Goal: Check status: Check status

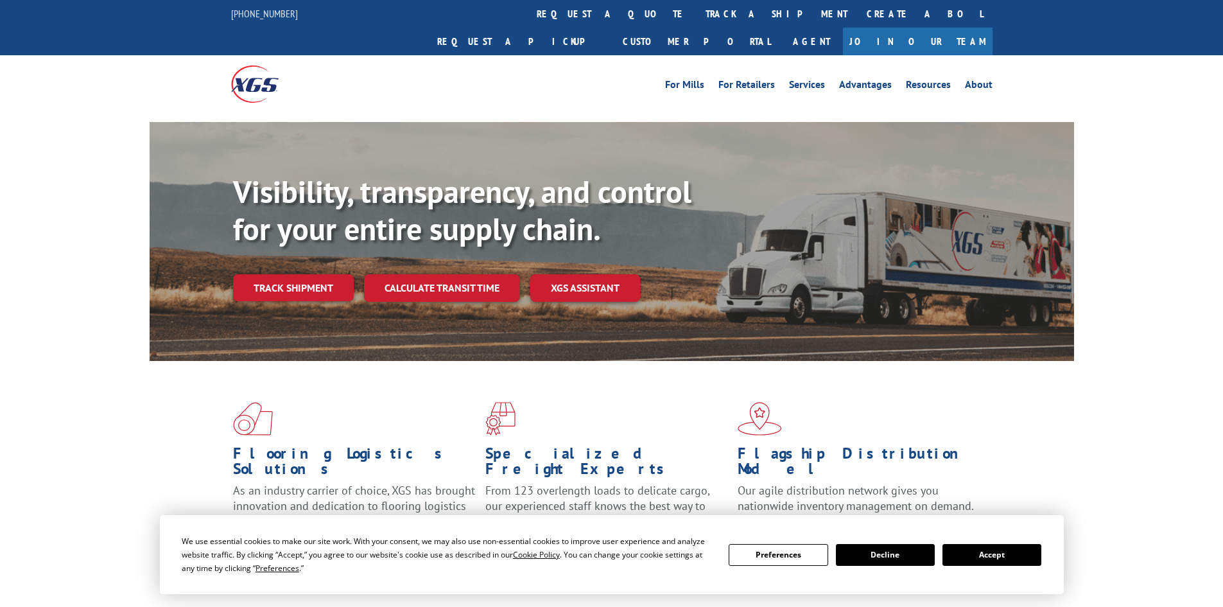
click at [284, 228] on div "Visibility, transparency, and control for your entire supply chain. Track shipm…" at bounding box center [653, 262] width 841 height 179
click at [298, 274] on link "Track shipment" at bounding box center [293, 287] width 121 height 27
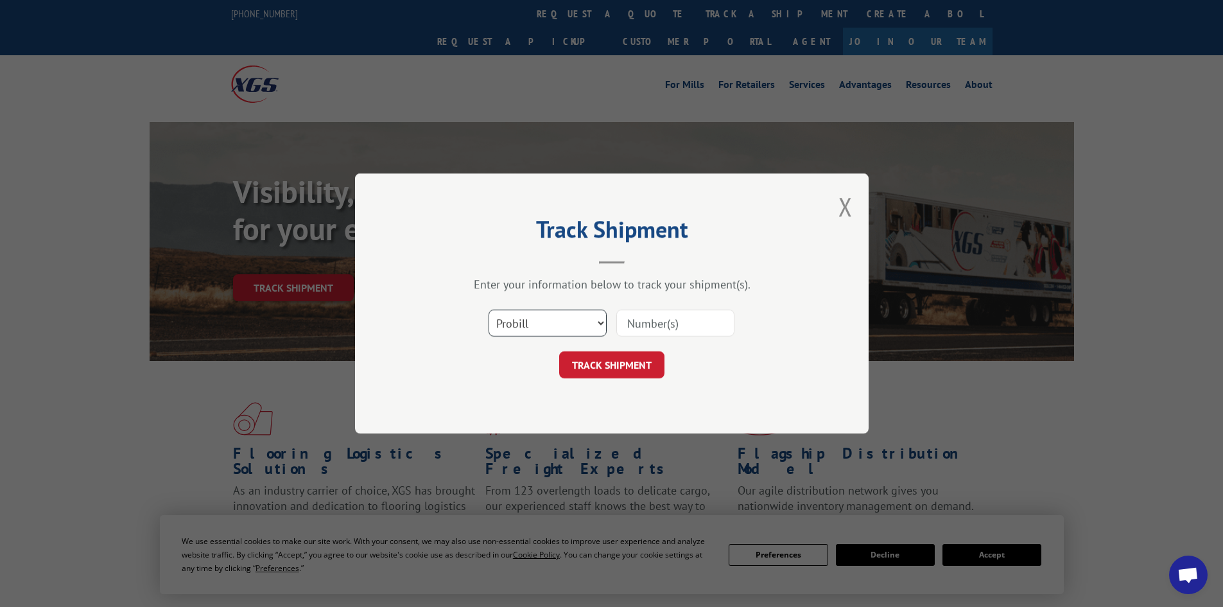
click at [528, 315] on select "Select category... Probill BOL PO" at bounding box center [547, 322] width 118 height 27
select select "bol"
click at [488, 309] on select "Select category... Probill BOL PO" at bounding box center [547, 322] width 118 height 27
click at [628, 327] on input at bounding box center [675, 322] width 118 height 27
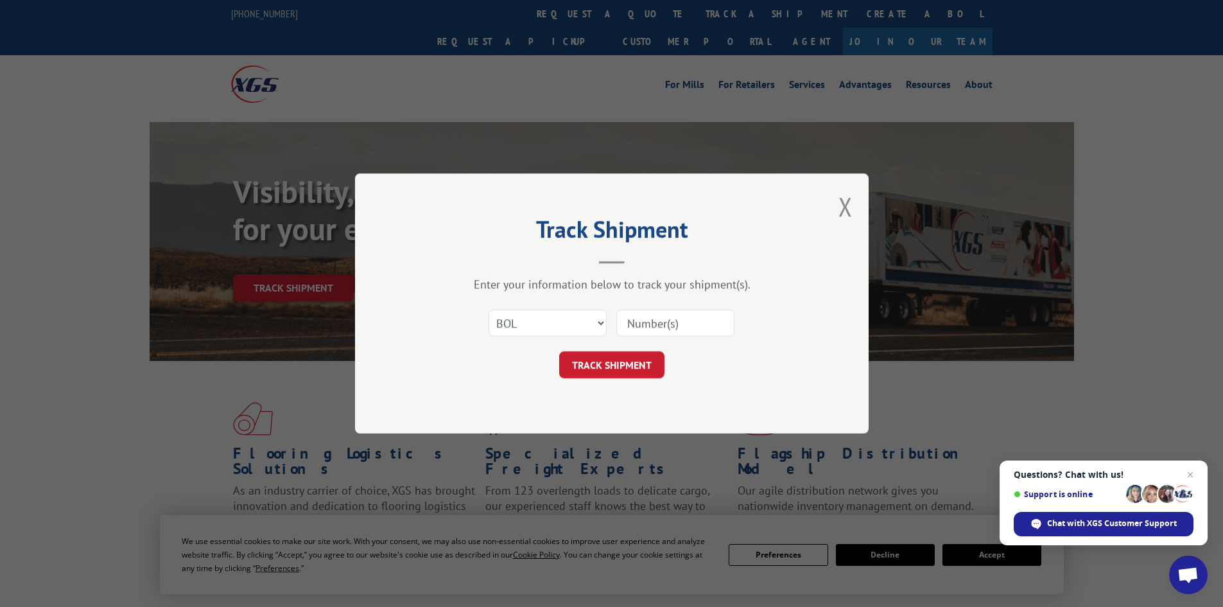
paste input "5125092"
type input "5125092"
click at [617, 350] on form "Select category... Probill BOL PO 5125092 TRACK SHIPMENT" at bounding box center [611, 340] width 385 height 76
click at [619, 356] on button "TRACK SHIPMENT" at bounding box center [611, 364] width 105 height 27
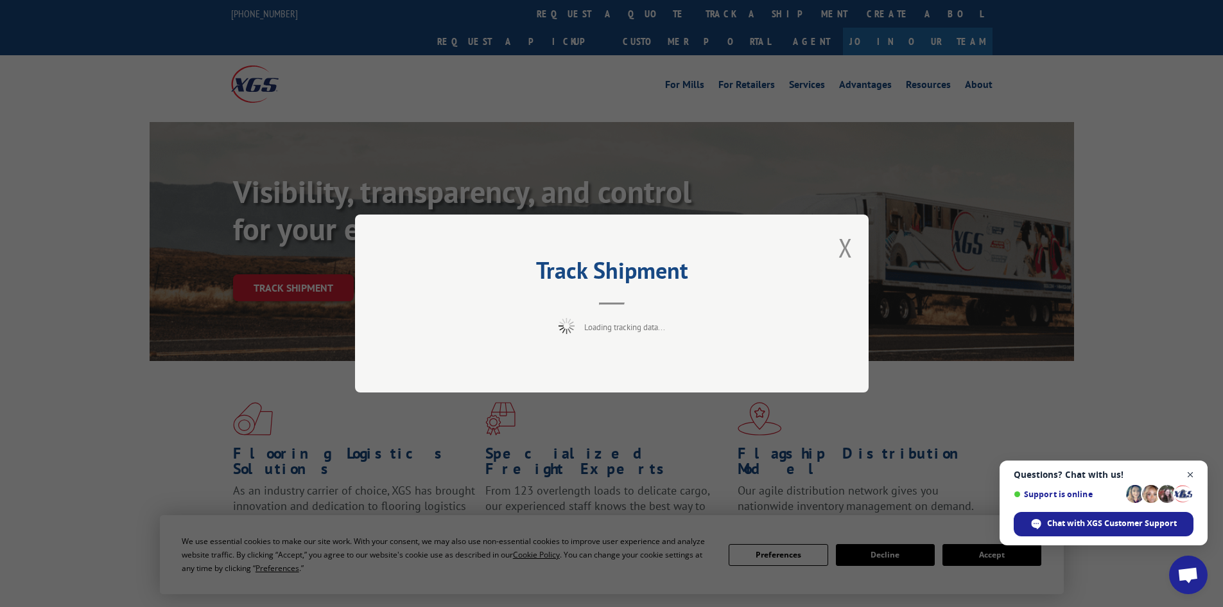
click at [1190, 475] on span "Close chat" at bounding box center [1190, 475] width 16 height 16
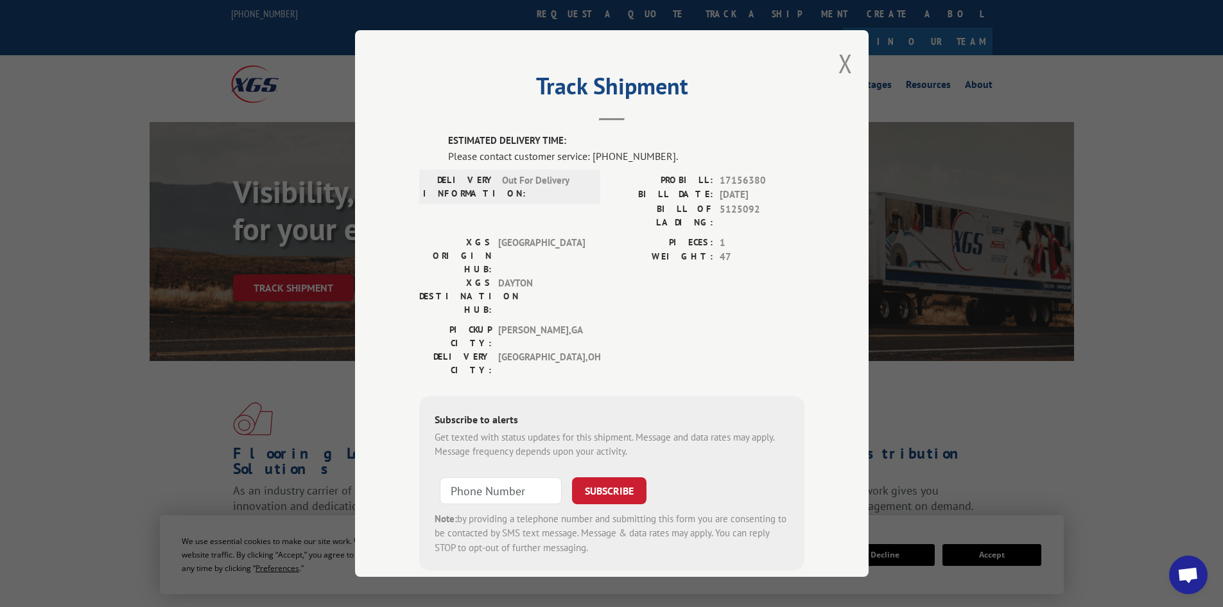
click at [844, 68] on button "Close modal" at bounding box center [845, 63] width 14 height 34
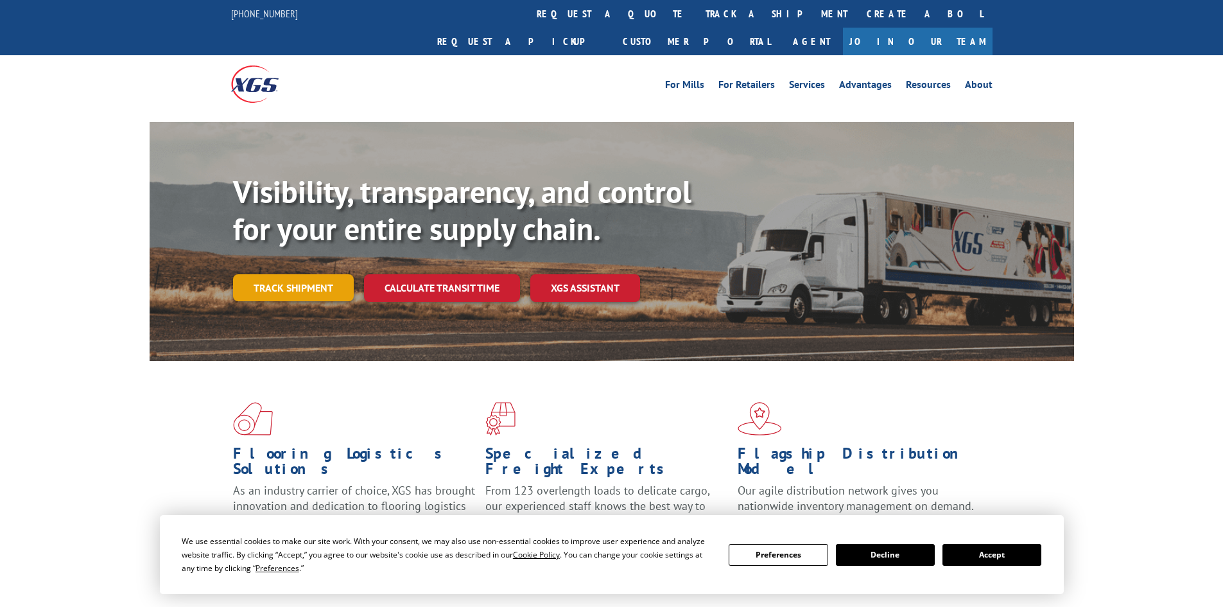
click at [294, 274] on link "Track shipment" at bounding box center [293, 287] width 121 height 27
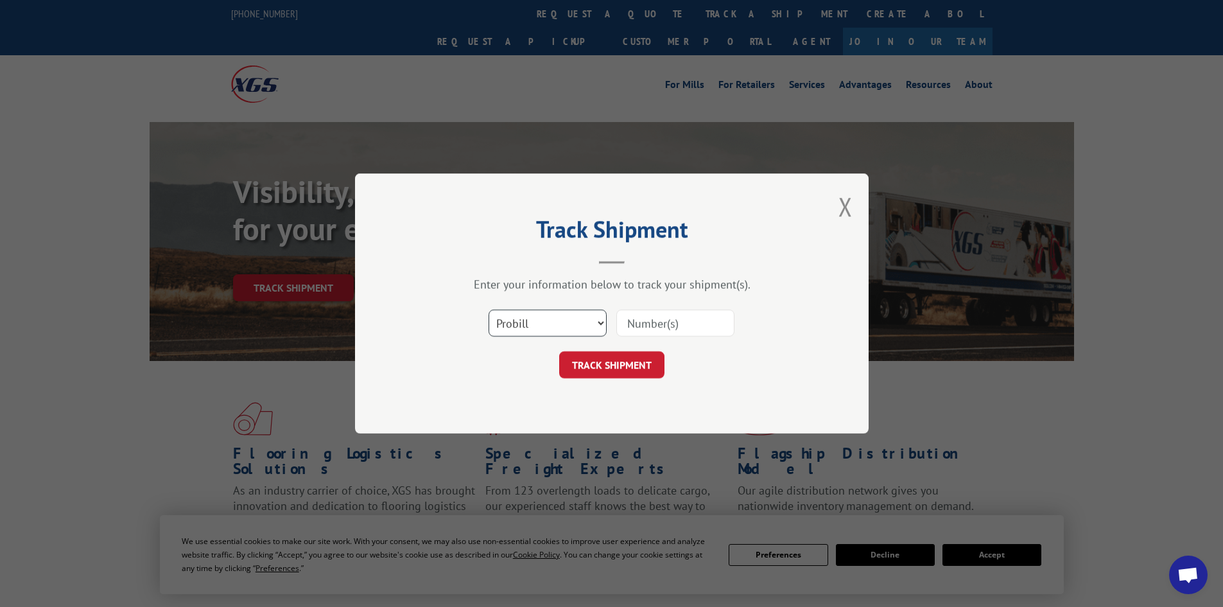
click at [565, 316] on select "Select category... Probill BOL PO" at bounding box center [547, 322] width 118 height 27
click at [575, 313] on select "Select category... Probill BOL PO" at bounding box center [547, 322] width 118 height 27
click at [488, 309] on select "Select category... Probill BOL PO" at bounding box center [547, 322] width 118 height 27
click at [682, 329] on input at bounding box center [675, 322] width 118 height 27
paste input "17470688"
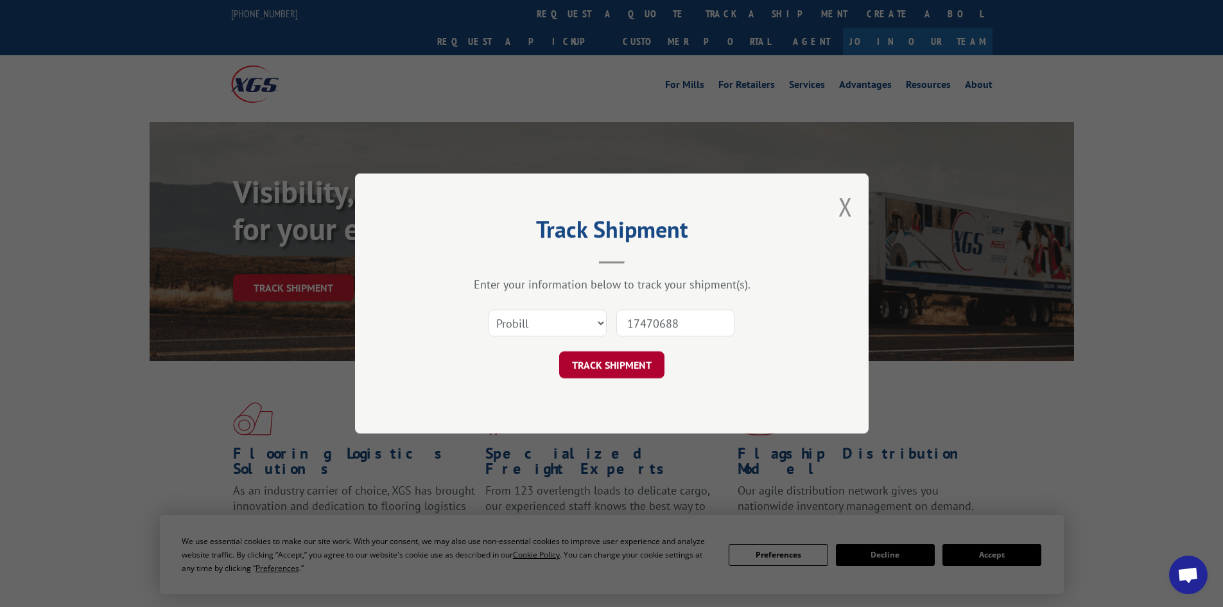
type input "17470688"
click at [612, 366] on button "TRACK SHIPMENT" at bounding box center [611, 364] width 105 height 27
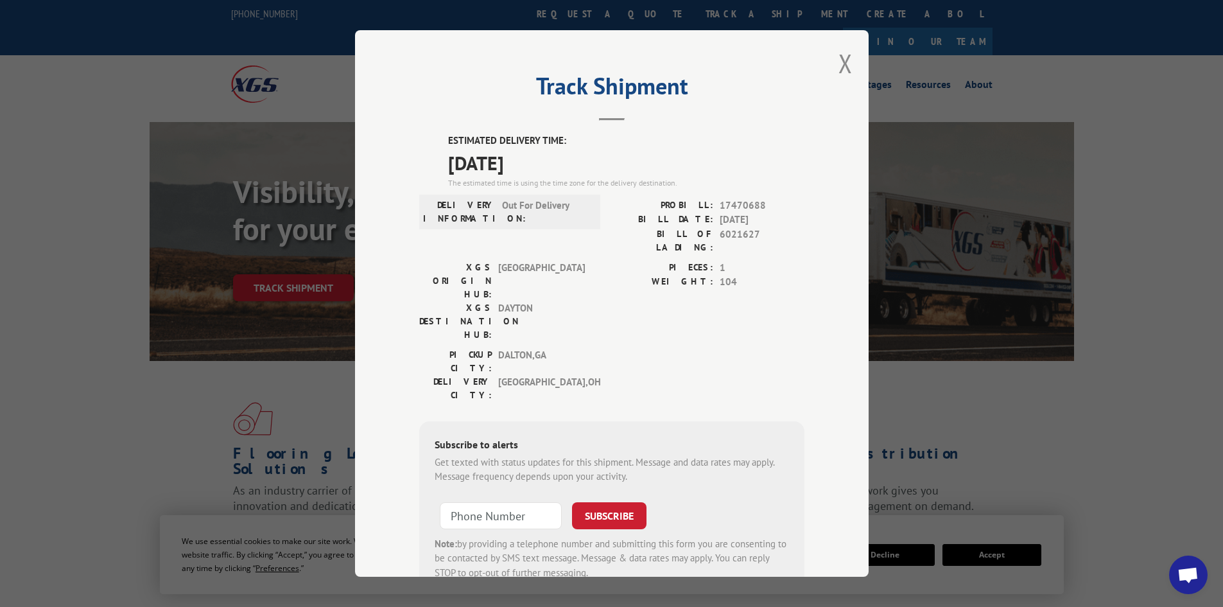
drag, startPoint x: 434, startPoint y: 167, endPoint x: 542, endPoint y: 162, distance: 108.0
click at [542, 162] on div "ESTIMATED DELIVERY TIME: 09/10/2025 The estimated time is using the time zone f…" at bounding box center [611, 364] width 385 height 461
click at [545, 164] on span "09/10/2025" at bounding box center [626, 162] width 356 height 29
drag, startPoint x: 440, startPoint y: 138, endPoint x: 558, endPoint y: 159, distance: 119.9
click at [558, 159] on div "ESTIMATED DELIVERY TIME: 09/10/2025 The estimated time is using the time zone f…" at bounding box center [611, 364] width 385 height 461
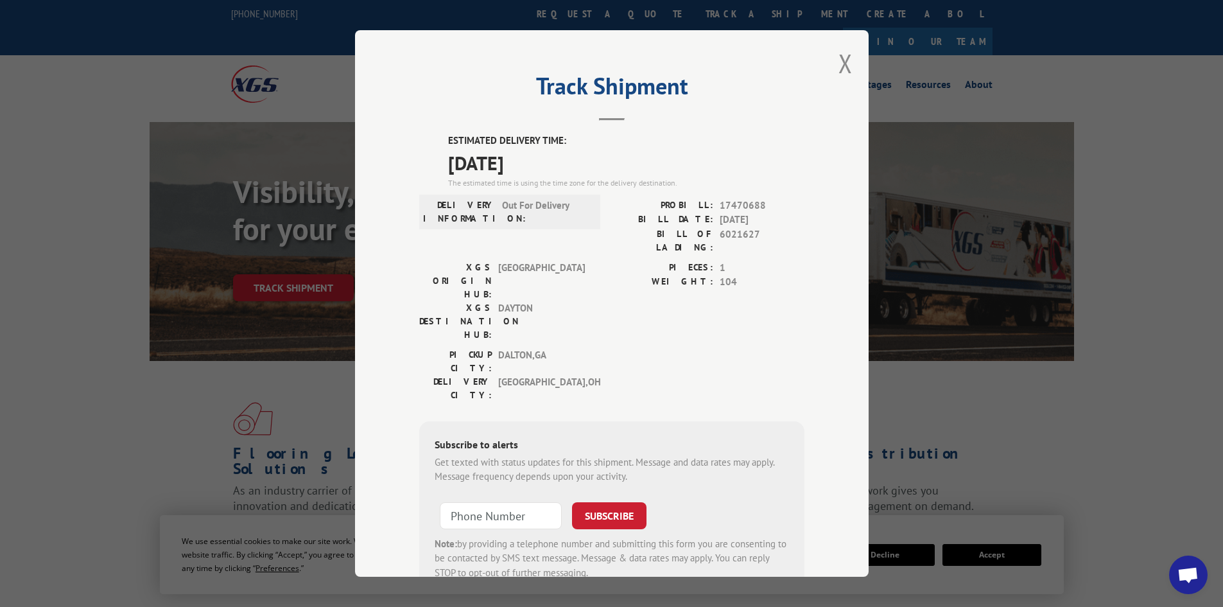
copy div "ESTIMATED DELIVERY TIME: 09/10/2025"
drag, startPoint x: 504, startPoint y: 157, endPoint x: 610, endPoint y: 114, distance: 114.7
click at [589, 120] on header "Track Shipment" at bounding box center [611, 99] width 385 height 44
click at [842, 65] on button "Close modal" at bounding box center [845, 63] width 14 height 34
